Goal: Check status: Check status

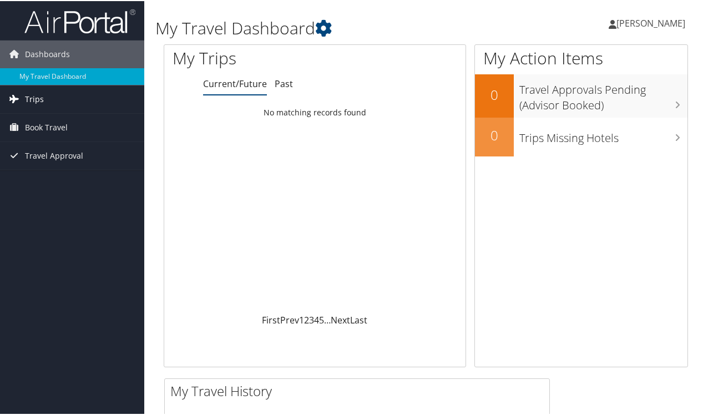
click at [32, 98] on span "Trips" at bounding box center [34, 98] width 19 height 28
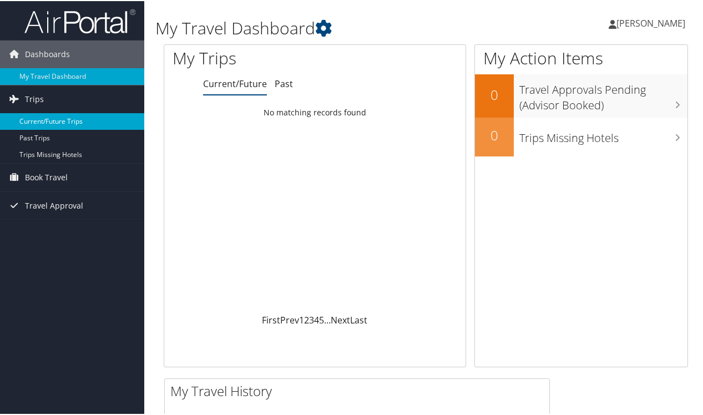
click at [41, 120] on link "Current/Future Trips" at bounding box center [72, 120] width 144 height 17
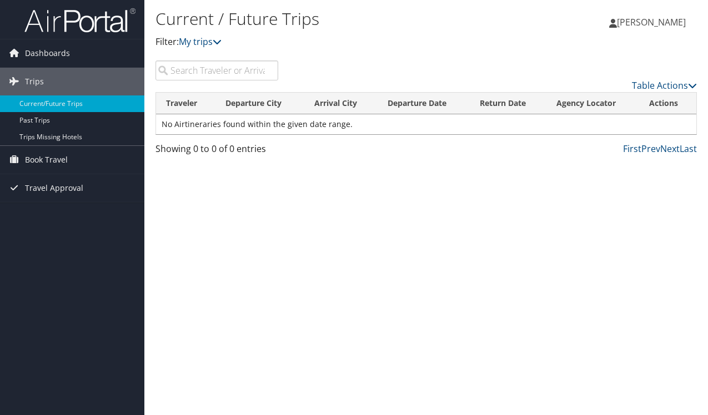
click at [238, 124] on td "No Airtineraries found within the given date range." at bounding box center [426, 124] width 540 height 20
click at [244, 125] on td "No Airtineraries found within the given date range." at bounding box center [426, 124] width 540 height 20
click at [64, 163] on span "Book Travel" at bounding box center [46, 160] width 43 height 28
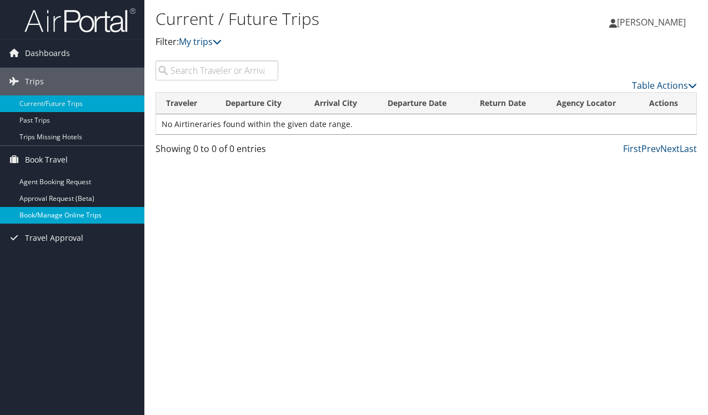
click at [54, 214] on link "Book/Manage Online Trips" at bounding box center [72, 215] width 144 height 17
